Goal: Task Accomplishment & Management: Use online tool/utility

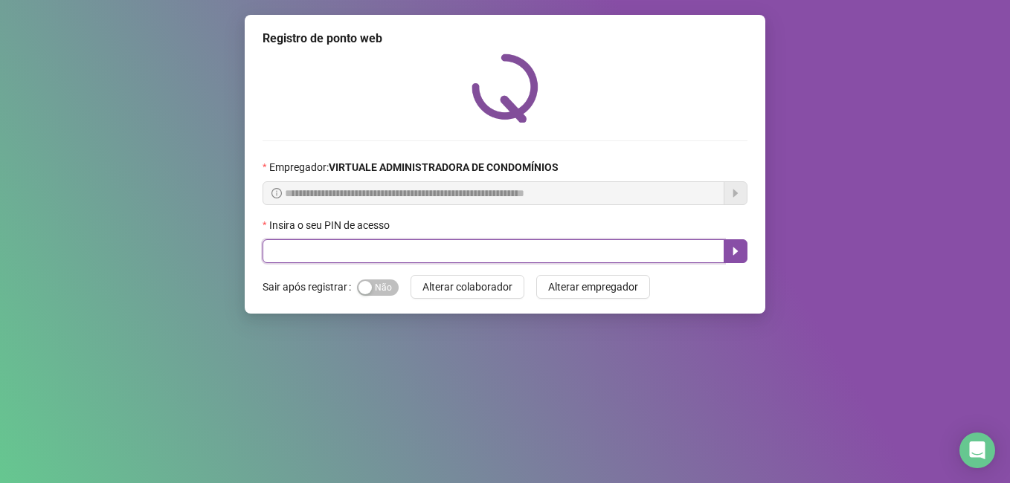
click at [446, 259] on input "text" at bounding box center [494, 252] width 462 height 24
type input "*****"
click at [726, 257] on button "button" at bounding box center [736, 252] width 24 height 24
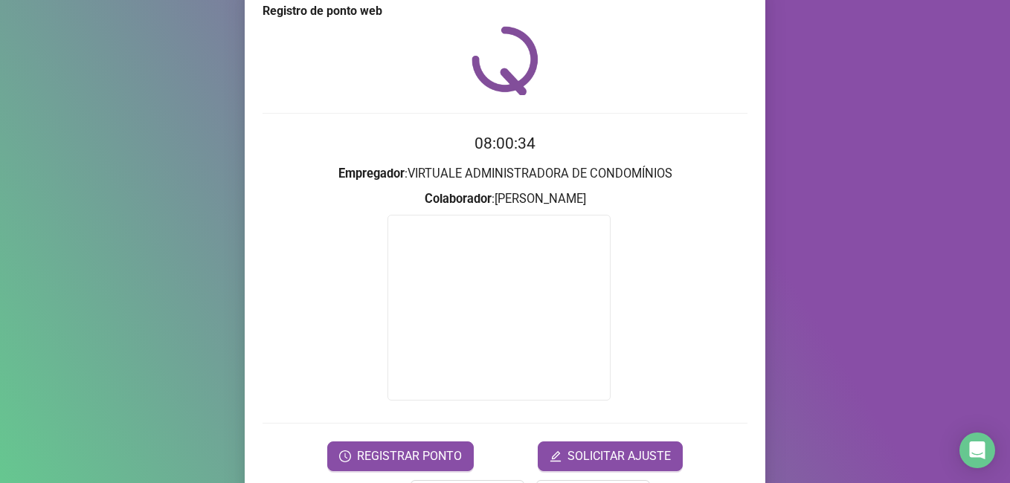
scroll to position [74, 0]
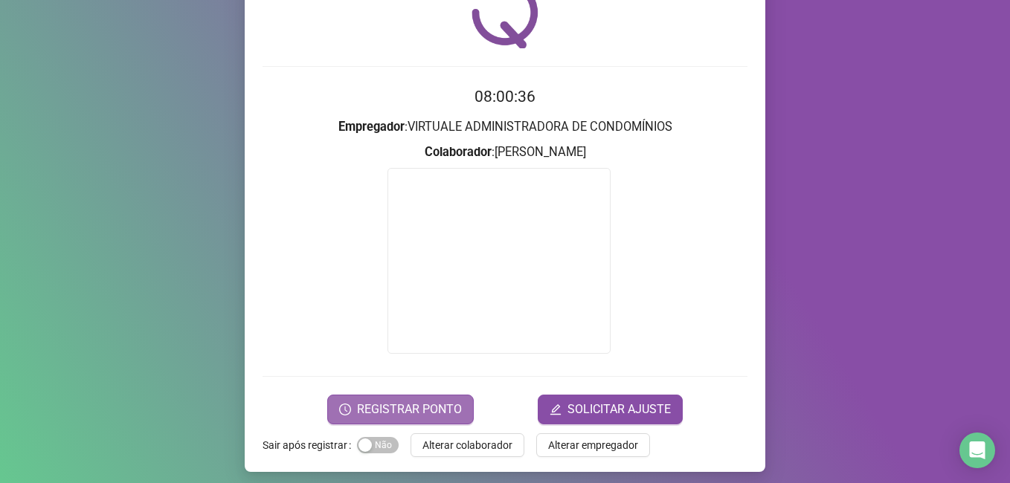
click at [366, 417] on span "REGISTRAR PONTO" at bounding box center [409, 410] width 105 height 18
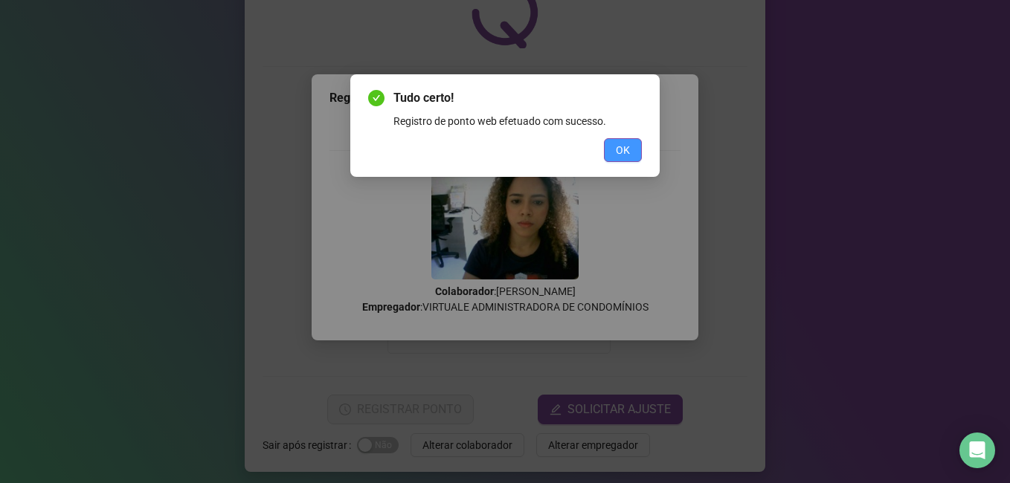
click at [634, 155] on button "OK" at bounding box center [623, 150] width 38 height 24
